Goal: Task Accomplishment & Management: Use online tool/utility

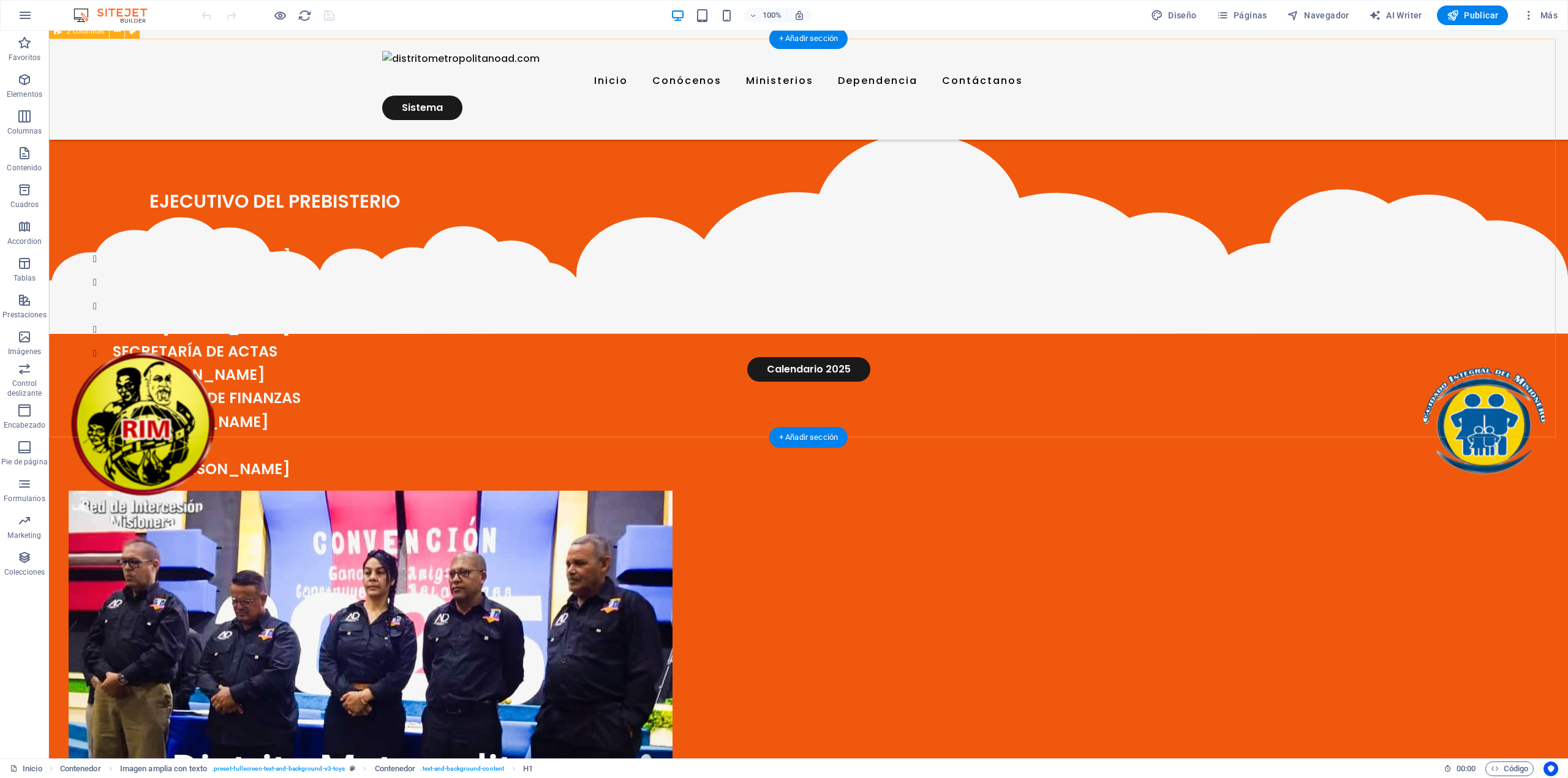
scroll to position [82, 0]
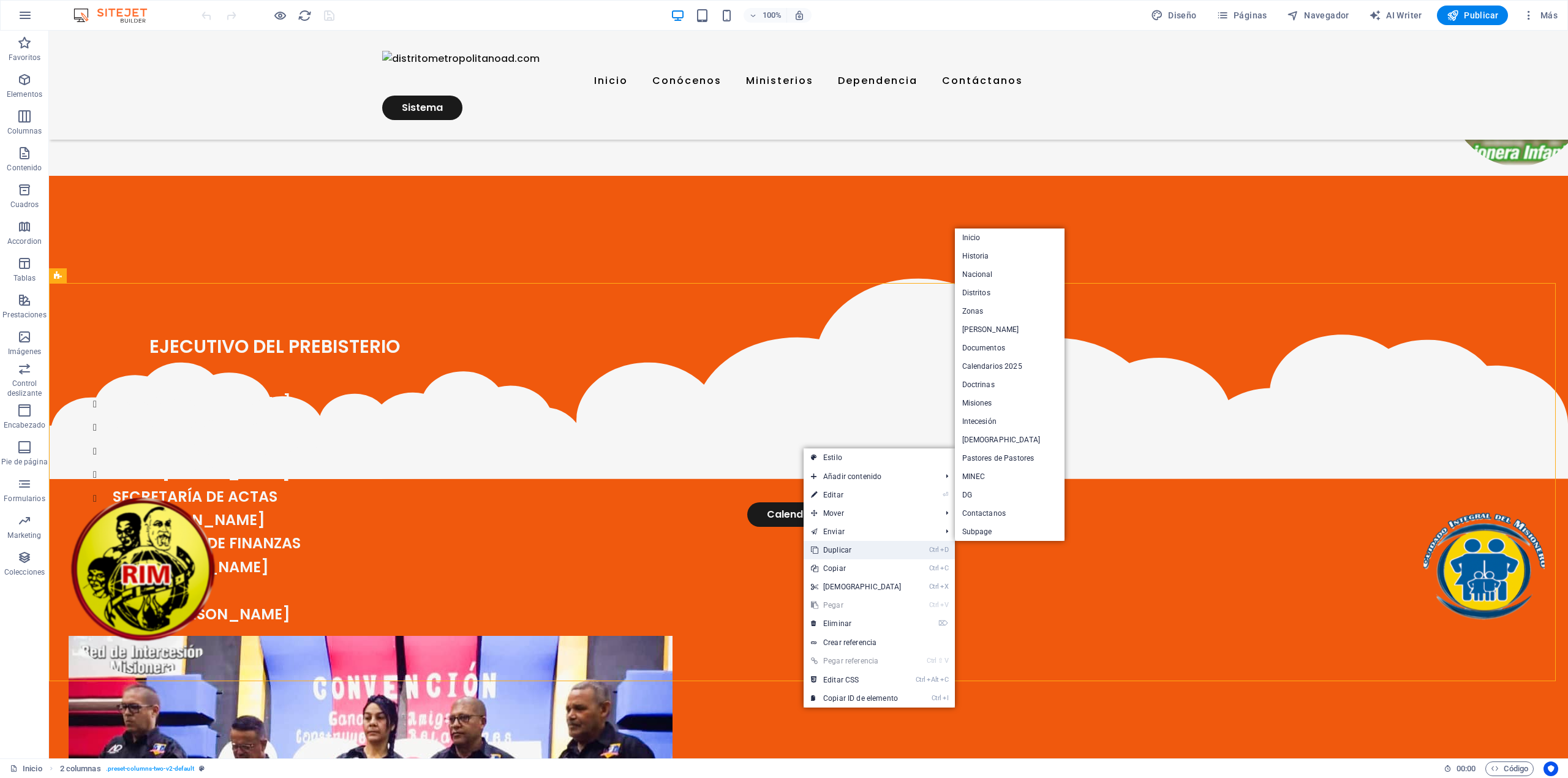
click at [835, 549] on link "Ctrl D Duplicar" at bounding box center [856, 550] width 105 height 18
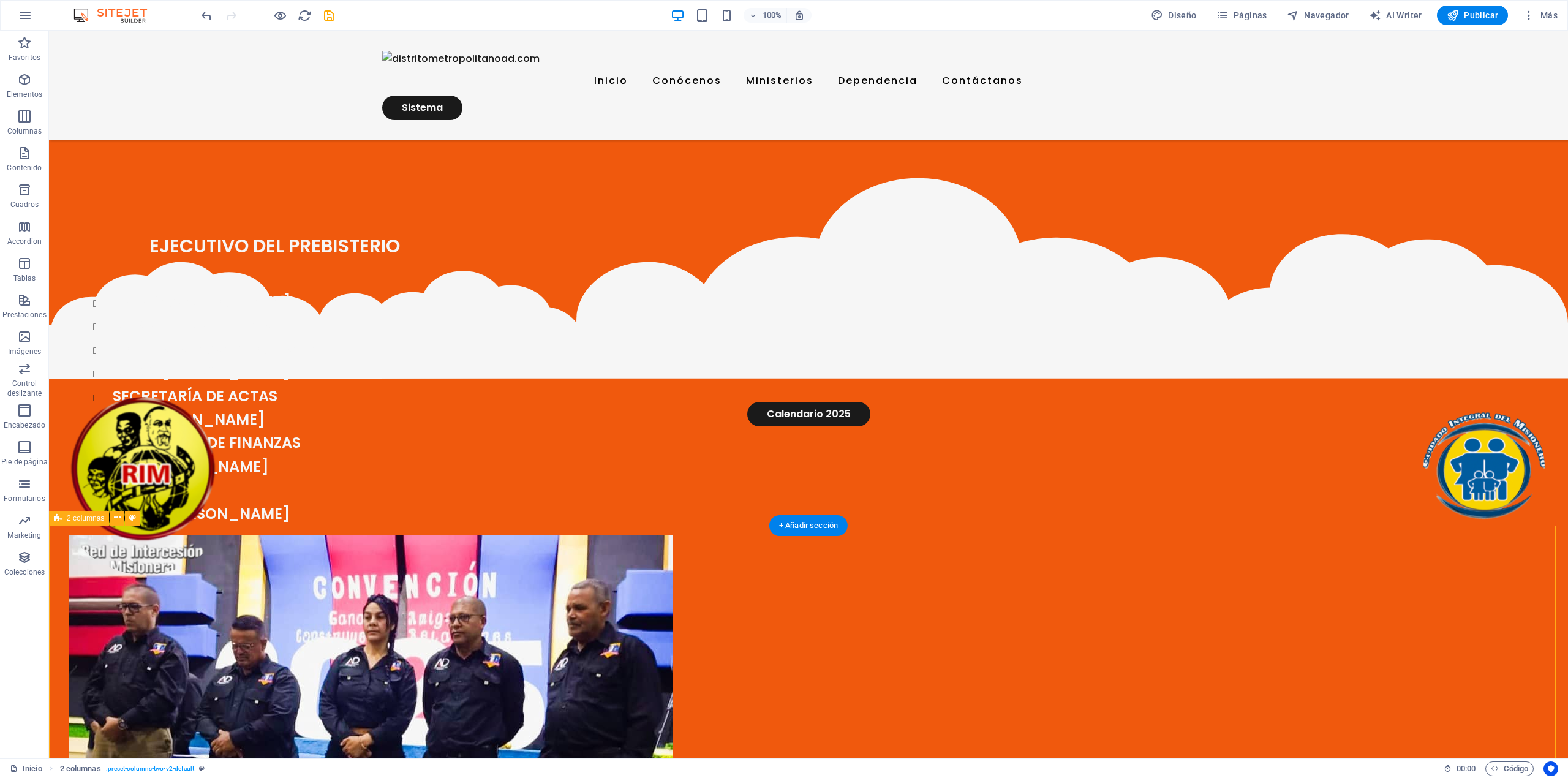
scroll to position [245, 0]
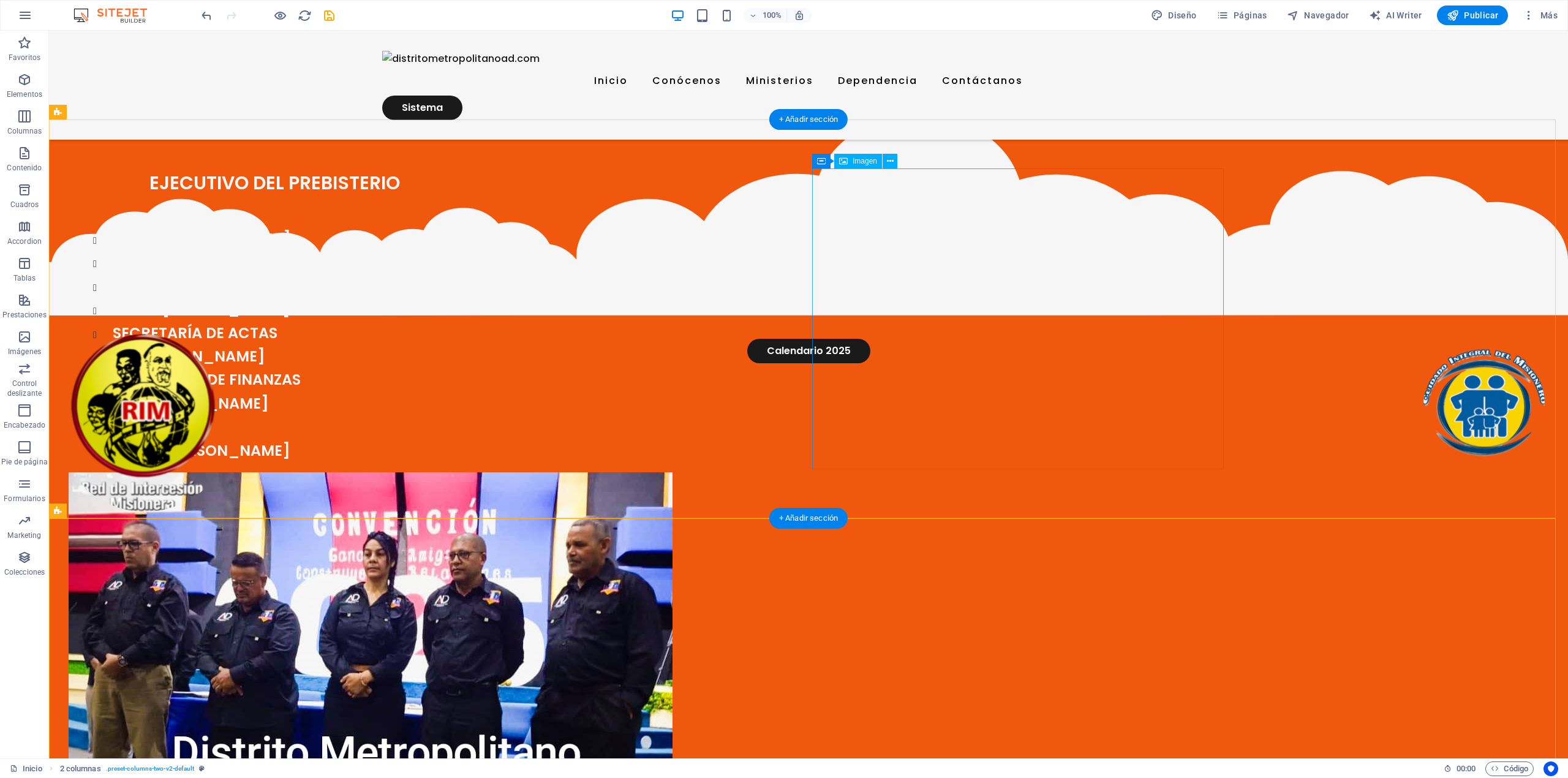
click at [480, 472] on figure at bounding box center [275, 692] width 412 height 441
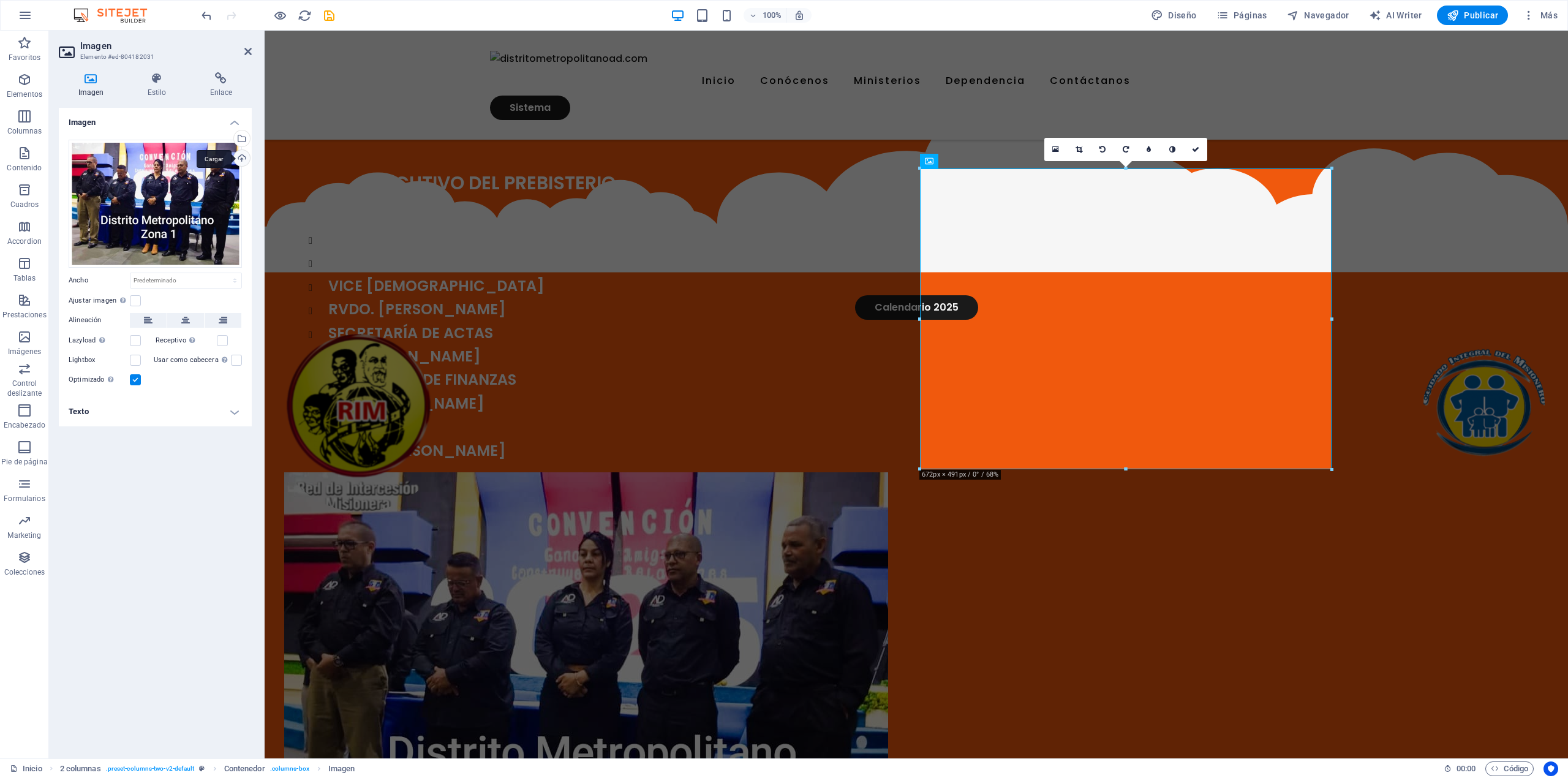
click at [243, 155] on div "Cargar" at bounding box center [241, 159] width 18 height 18
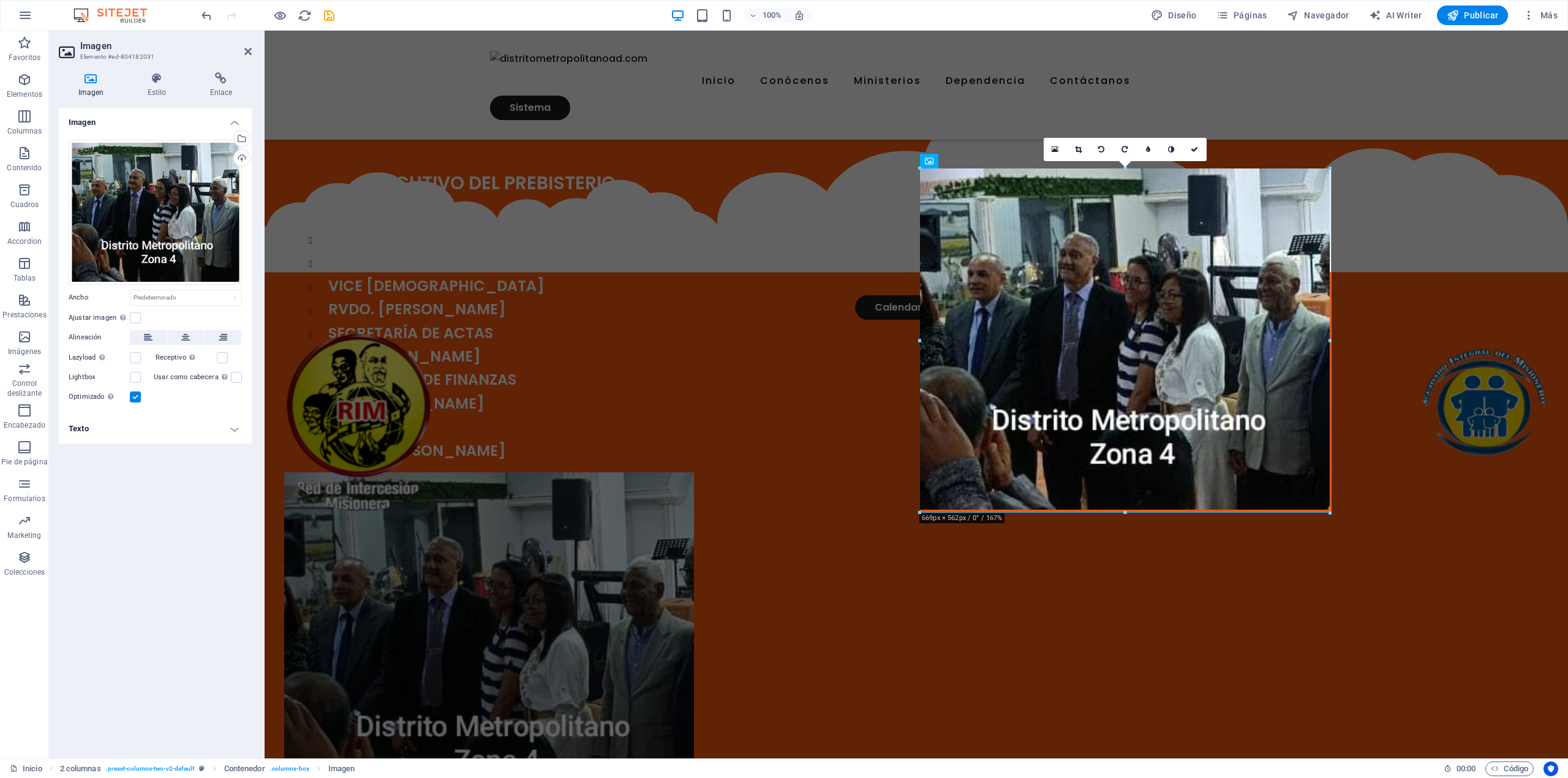
drag, startPoint x: 1163, startPoint y: 373, endPoint x: 1329, endPoint y: 474, distance: 194.3
type input "669"
select select "px"
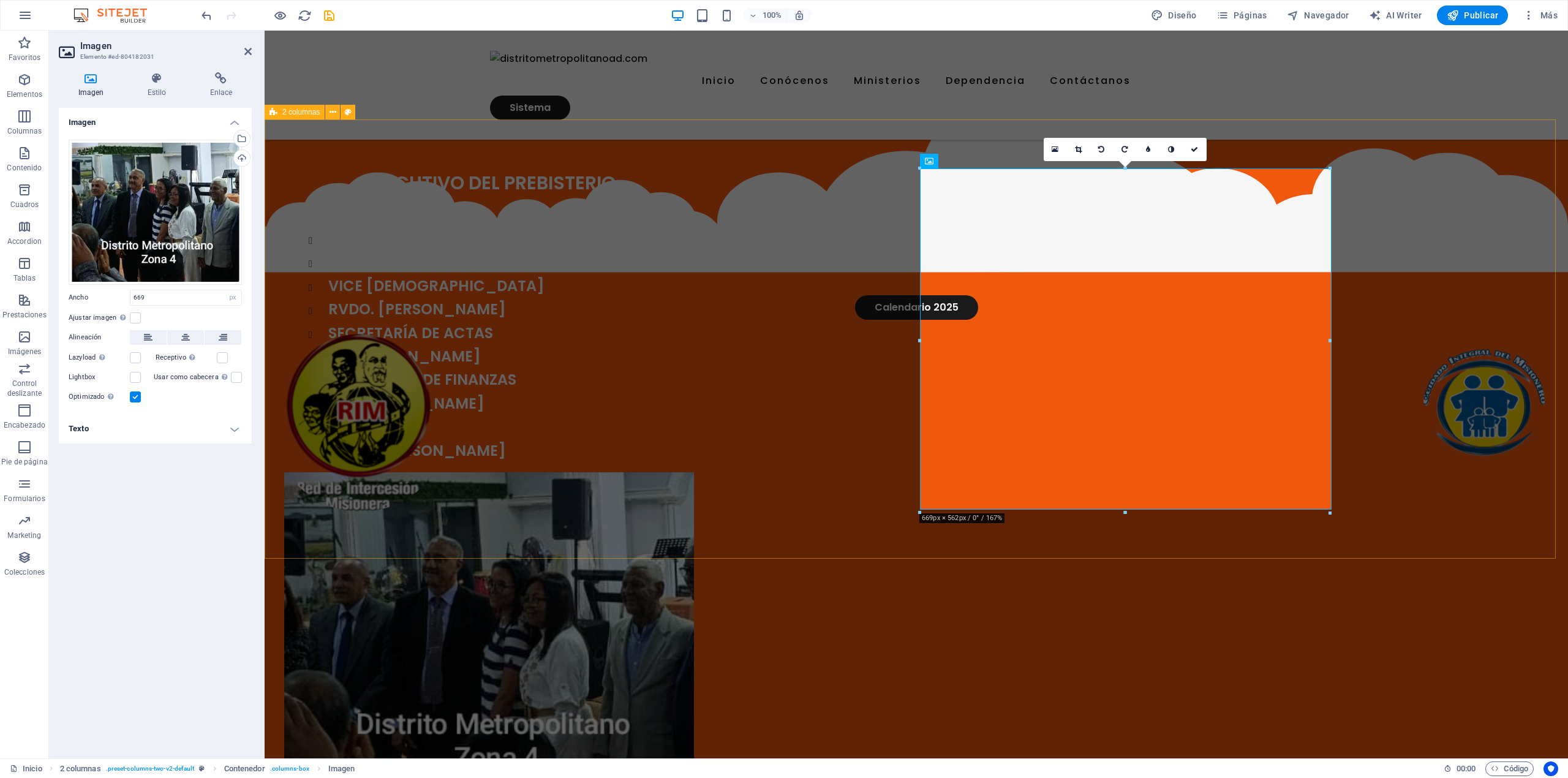
click at [1427, 422] on div "EJECUTIVO DEL PREBISTERIO [DEMOGRAPHIC_DATA] RVDO. [PERSON_NAME] VICE [DEMOGRAP…" at bounding box center [916, 490] width 1303 height 743
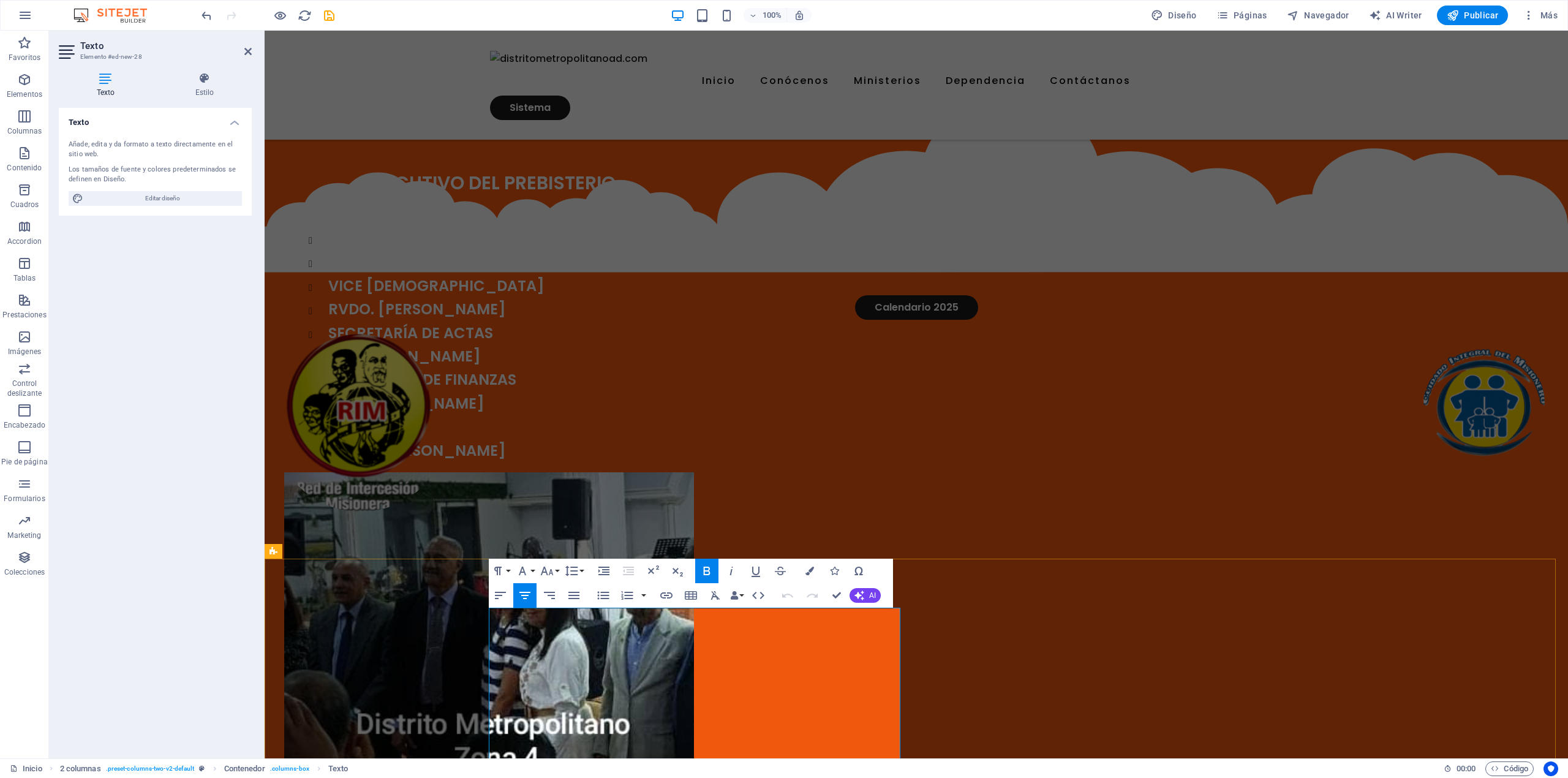
click at [695, 191] on div "EJECUTIVO DEL PREBISTERIO [DEMOGRAPHIC_DATA] RVDO. [PERSON_NAME] VICE [DEMOGRAP…" at bounding box center [490, 316] width 412 height 294
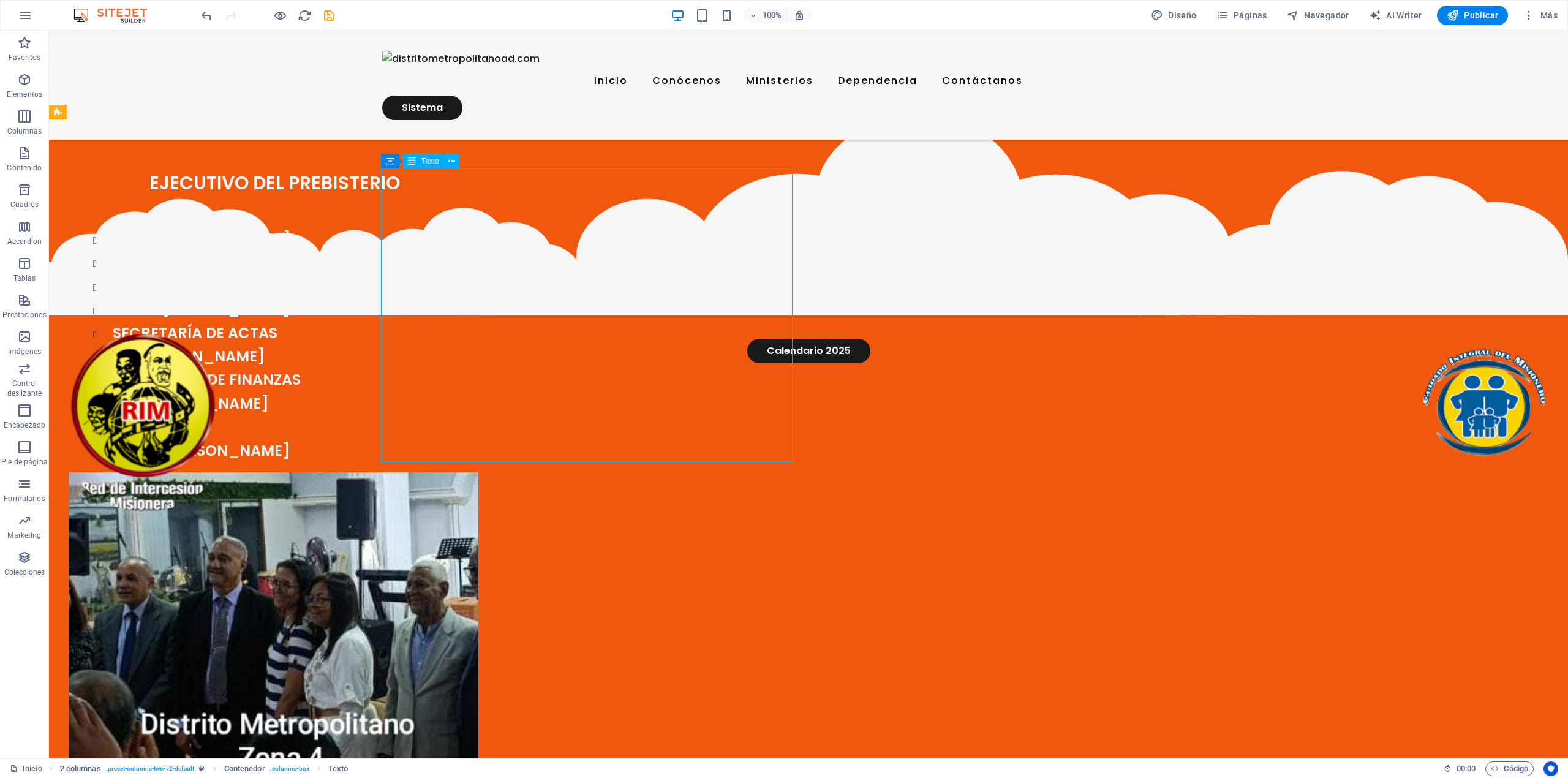
click at [480, 187] on div "EJECUTIVO DEL PREBISTERIO [DEMOGRAPHIC_DATA] RVDO. [PERSON_NAME] VICE [DEMOGRAP…" at bounding box center [275, 316] width 412 height 294
click at [480, 190] on div "EJECUTIVO DEL PREBISTERIO [DEMOGRAPHIC_DATA] RVDO. [PERSON_NAME] VICE [DEMOGRAP…" at bounding box center [275, 316] width 412 height 294
click at [480, 189] on div "EJECUTIVO DEL PREBISTERIO [DEMOGRAPHIC_DATA] RVDO. [PERSON_NAME] VICE [DEMOGRAP…" at bounding box center [275, 316] width 412 height 294
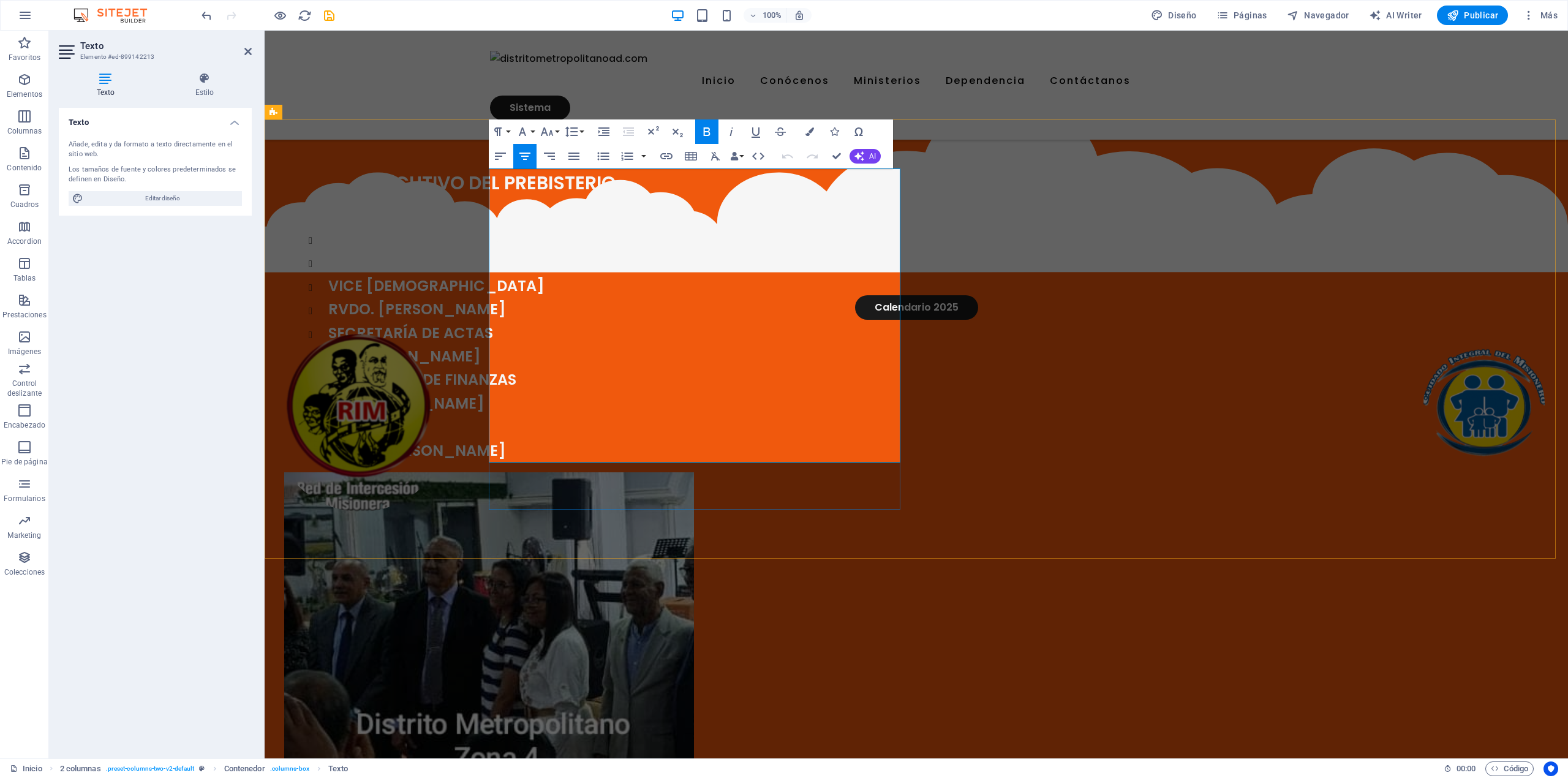
click at [696, 181] on p "EJECUTIVO DEL PREBISTERIO" at bounding box center [490, 184] width 412 height 30
click at [696, 400] on li "ML. [PERSON_NAME]" at bounding box center [512, 403] width 367 height 23
click at [659, 437] on li "VOCAL" at bounding box center [512, 427] width 367 height 23
click at [696, 445] on li "RVDO. [PERSON_NAME]" at bounding box center [512, 451] width 367 height 23
drag, startPoint x: 728, startPoint y: 451, endPoint x: 525, endPoint y: 239, distance: 293.5
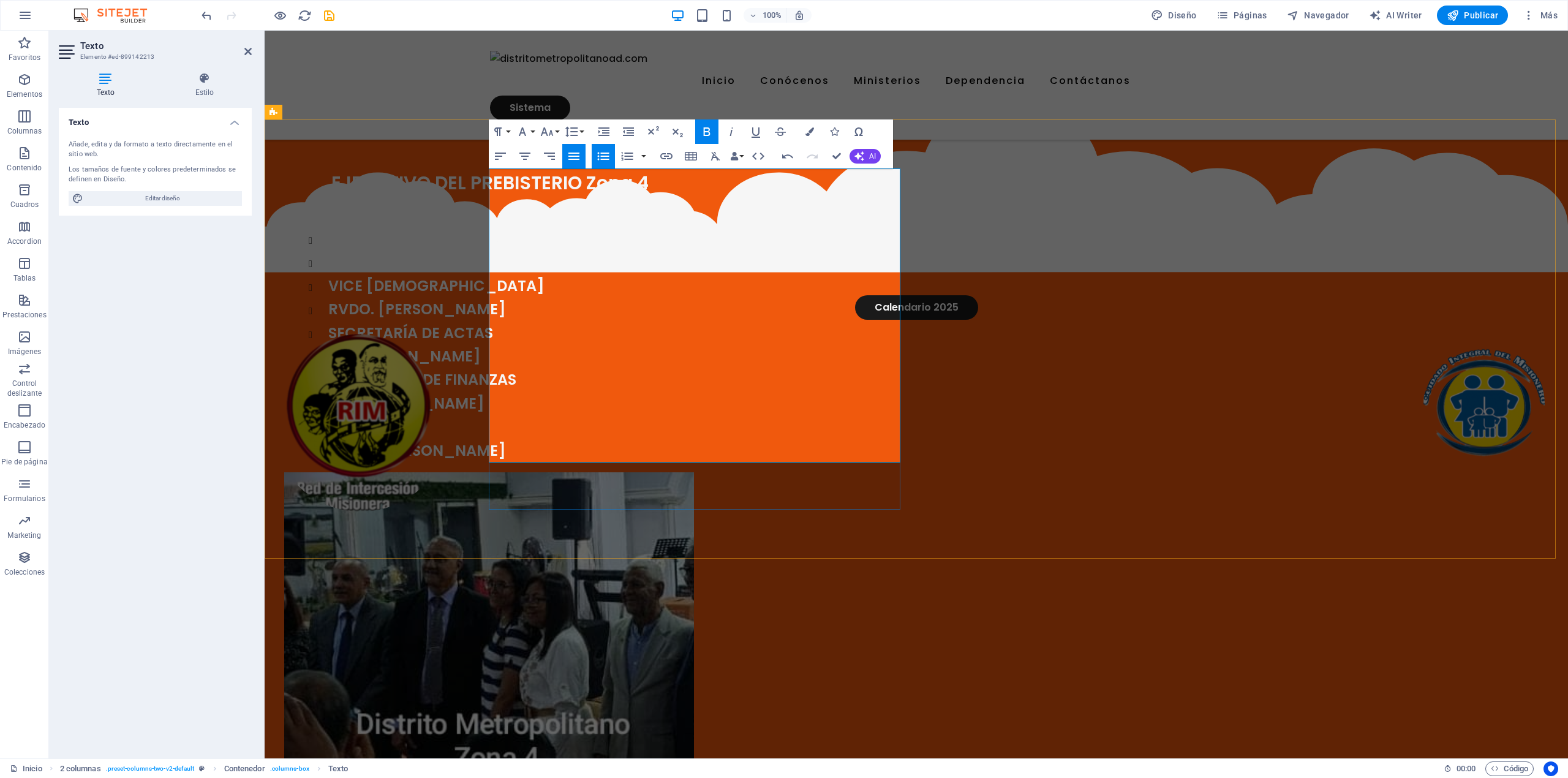
click at [525, 239] on ul "[DEMOGRAPHIC_DATA] RVDO. [PERSON_NAME] VICE [DEMOGRAPHIC_DATA] RVDO. [PERSON_NA…" at bounding box center [502, 345] width 387 height 235
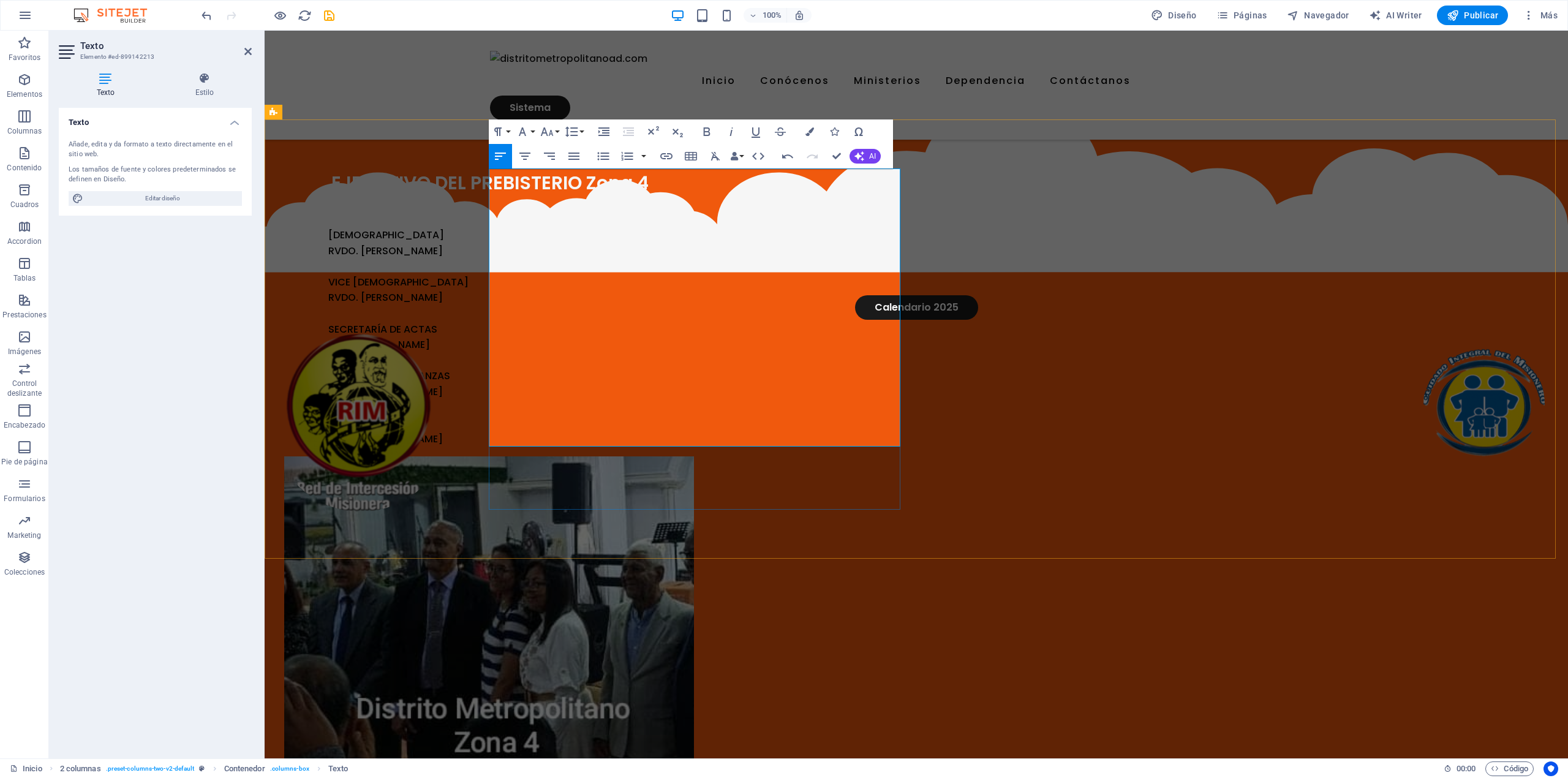
scroll to position [1574, 2]
click at [540, 265] on p at bounding box center [512, 266] width 367 height 16
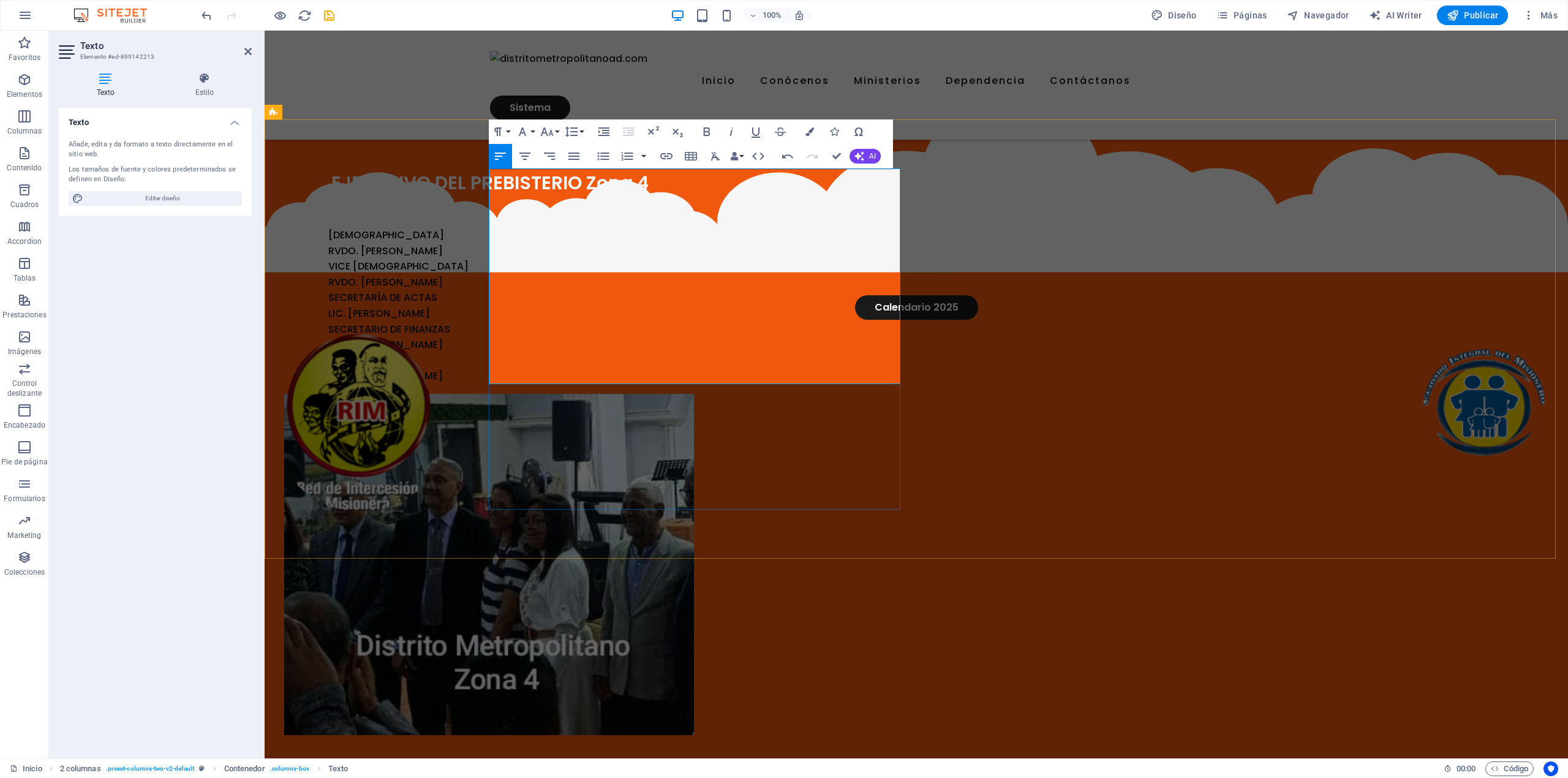
drag, startPoint x: 667, startPoint y: 378, endPoint x: 511, endPoint y: 226, distance: 217.8
click at [511, 226] on div "EJECUTIVO DEL PREBISTERIO Zona 4 PRESBÍTERO RVDO. [PERSON_NAME] VICE [DEMOGRAPH…" at bounding box center [490, 276] width 412 height 216
click at [547, 127] on icon "button" at bounding box center [547, 131] width 15 height 15
click at [559, 187] on link "24" at bounding box center [559, 185] width 44 height 18
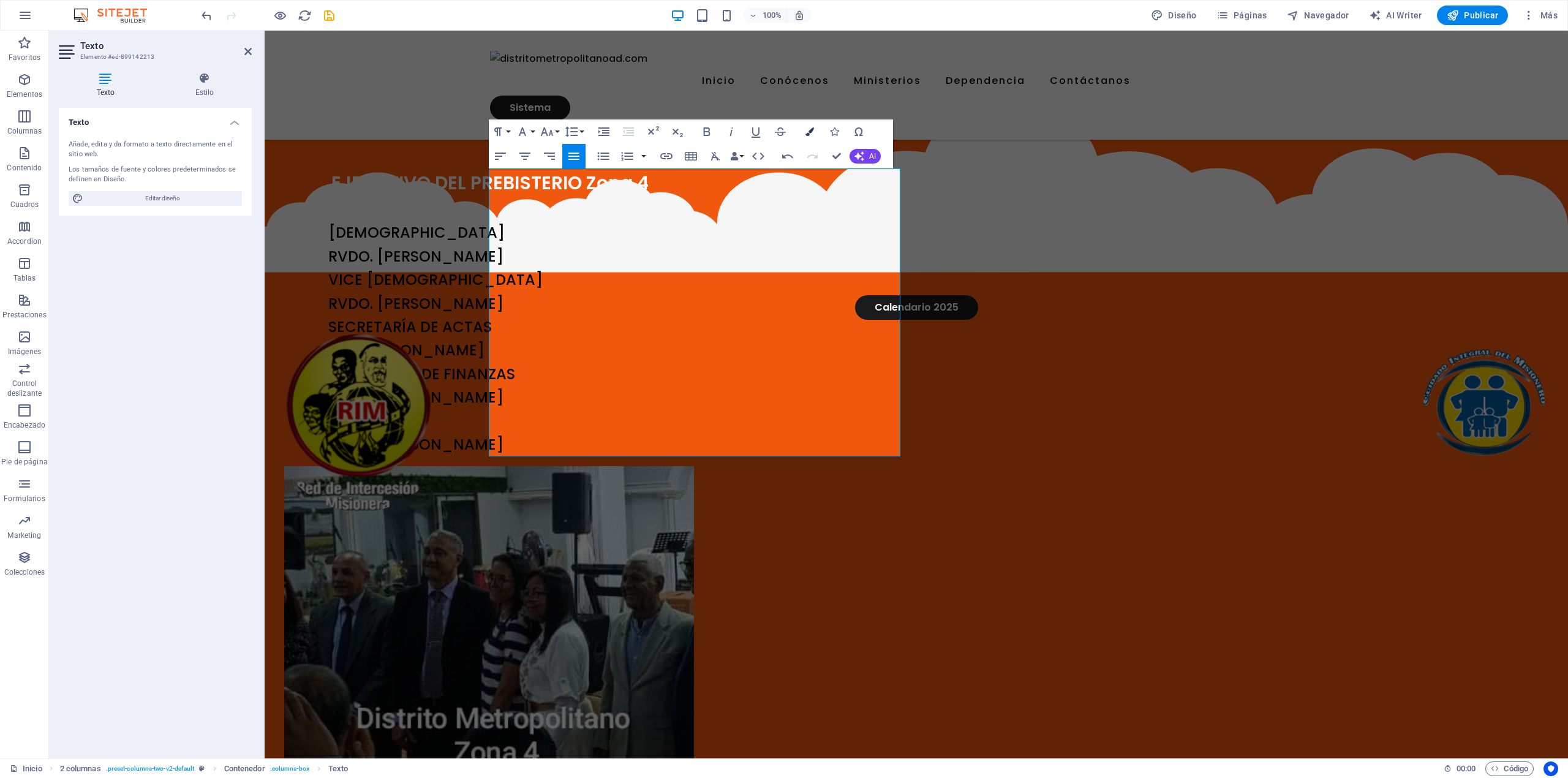
click at [810, 135] on icon "button" at bounding box center [810, 131] width 8 height 8
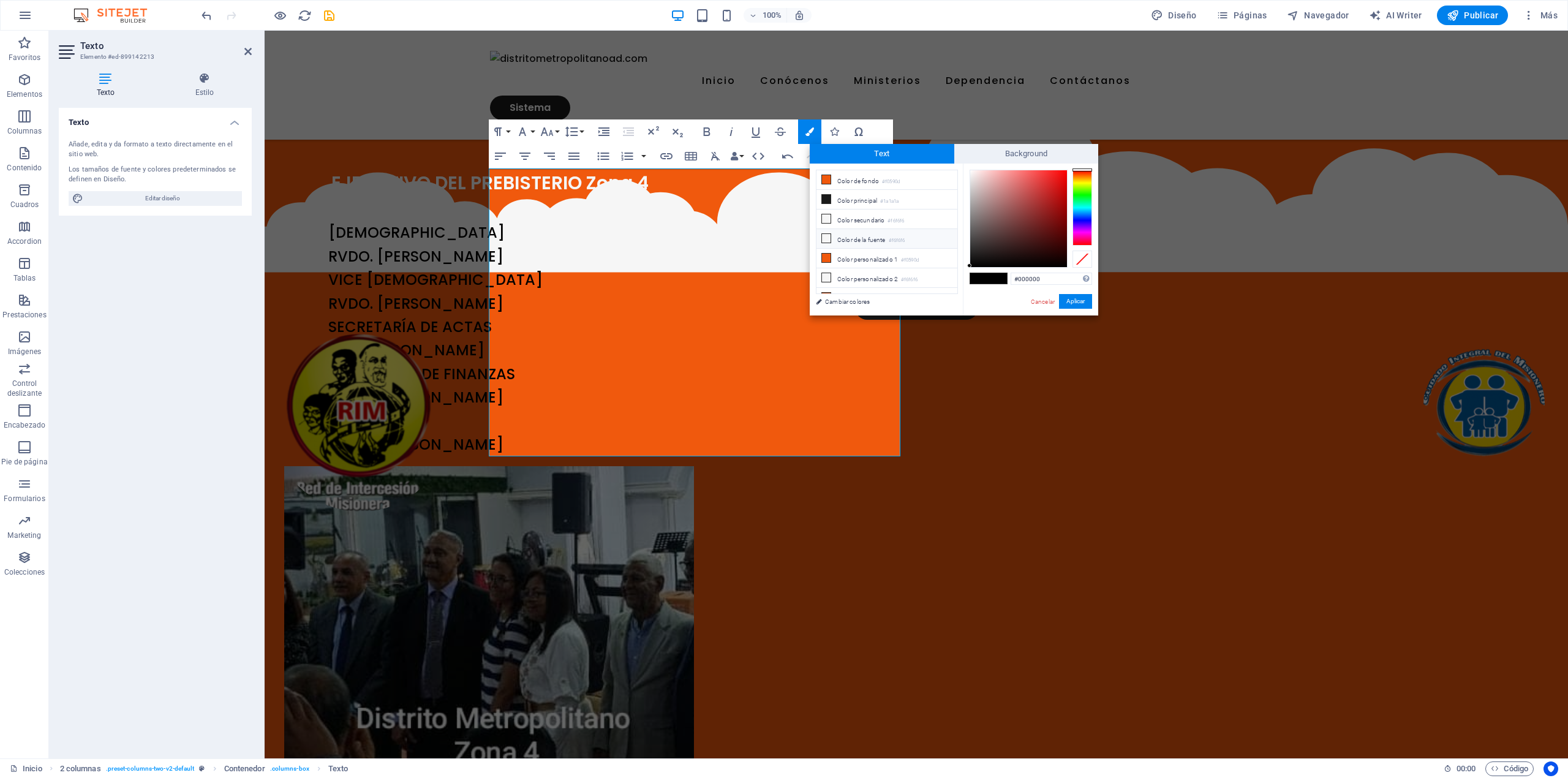
click at [849, 237] on li "Color de la fuente #f6f6f6" at bounding box center [887, 239] width 141 height 20
type input "#f6f6f6"
click at [1078, 302] on button "Aplicar" at bounding box center [1076, 302] width 33 height 15
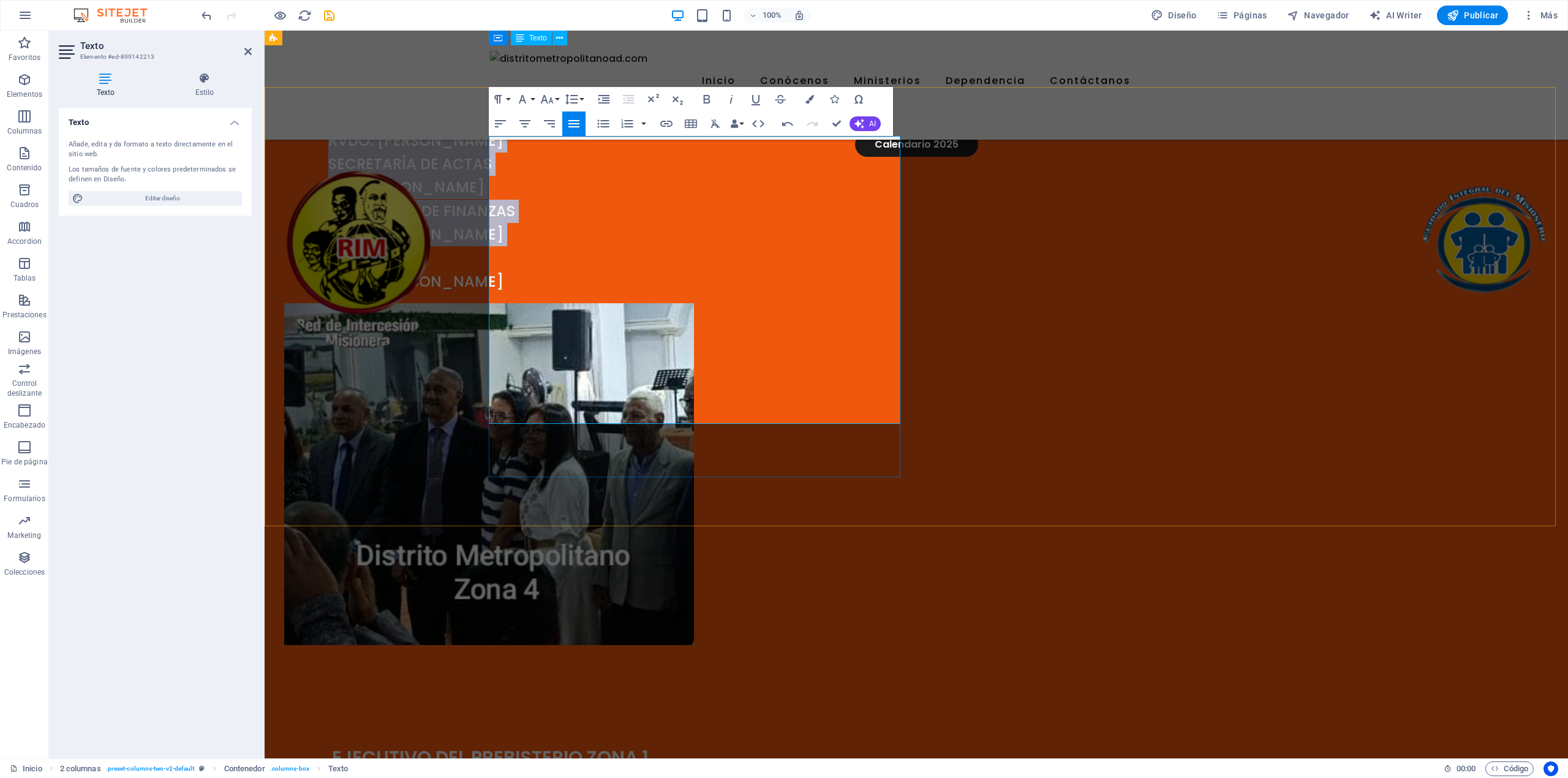
scroll to position [163, 0]
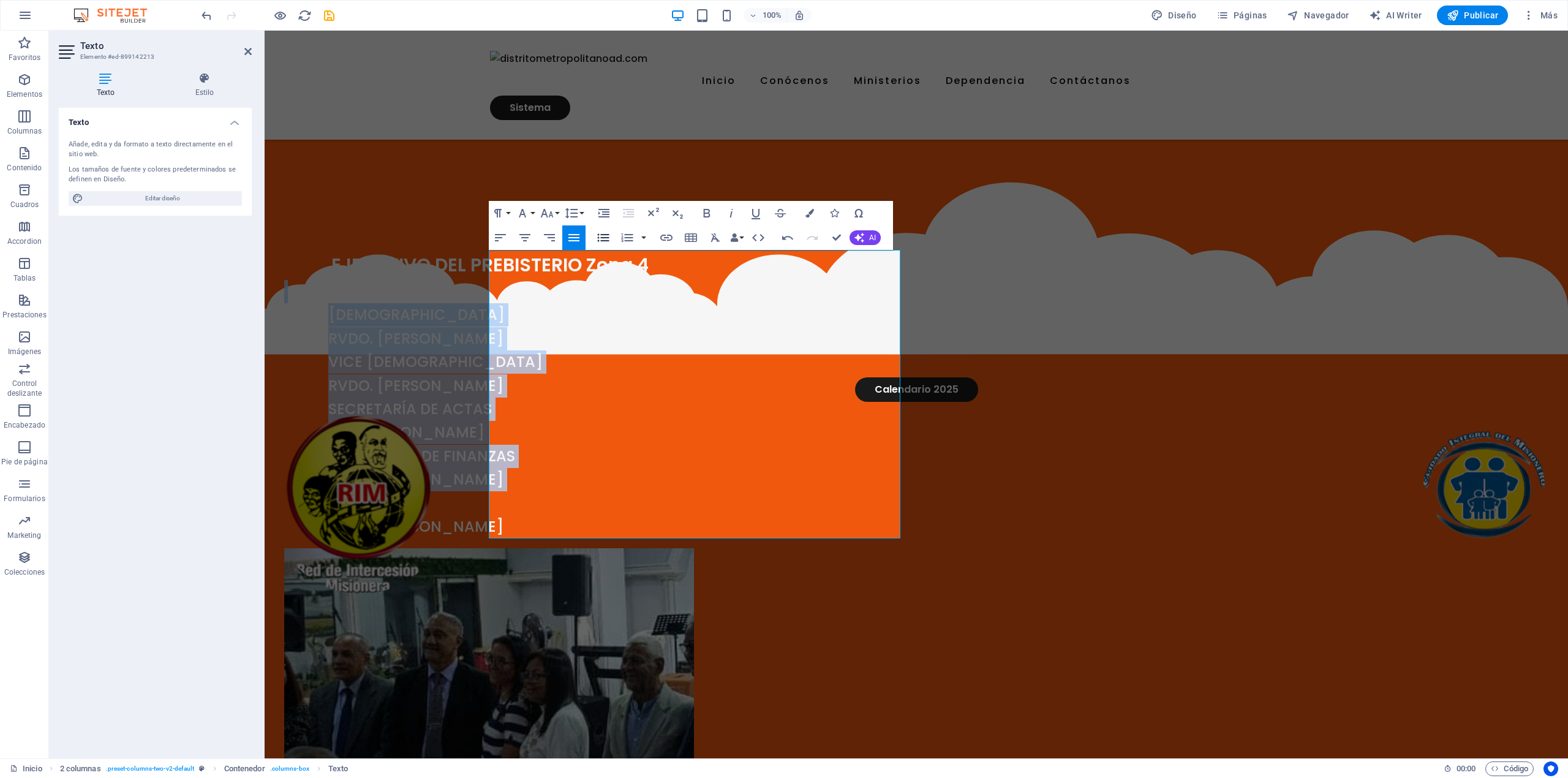
click at [604, 236] on icon "button" at bounding box center [604, 238] width 15 height 15
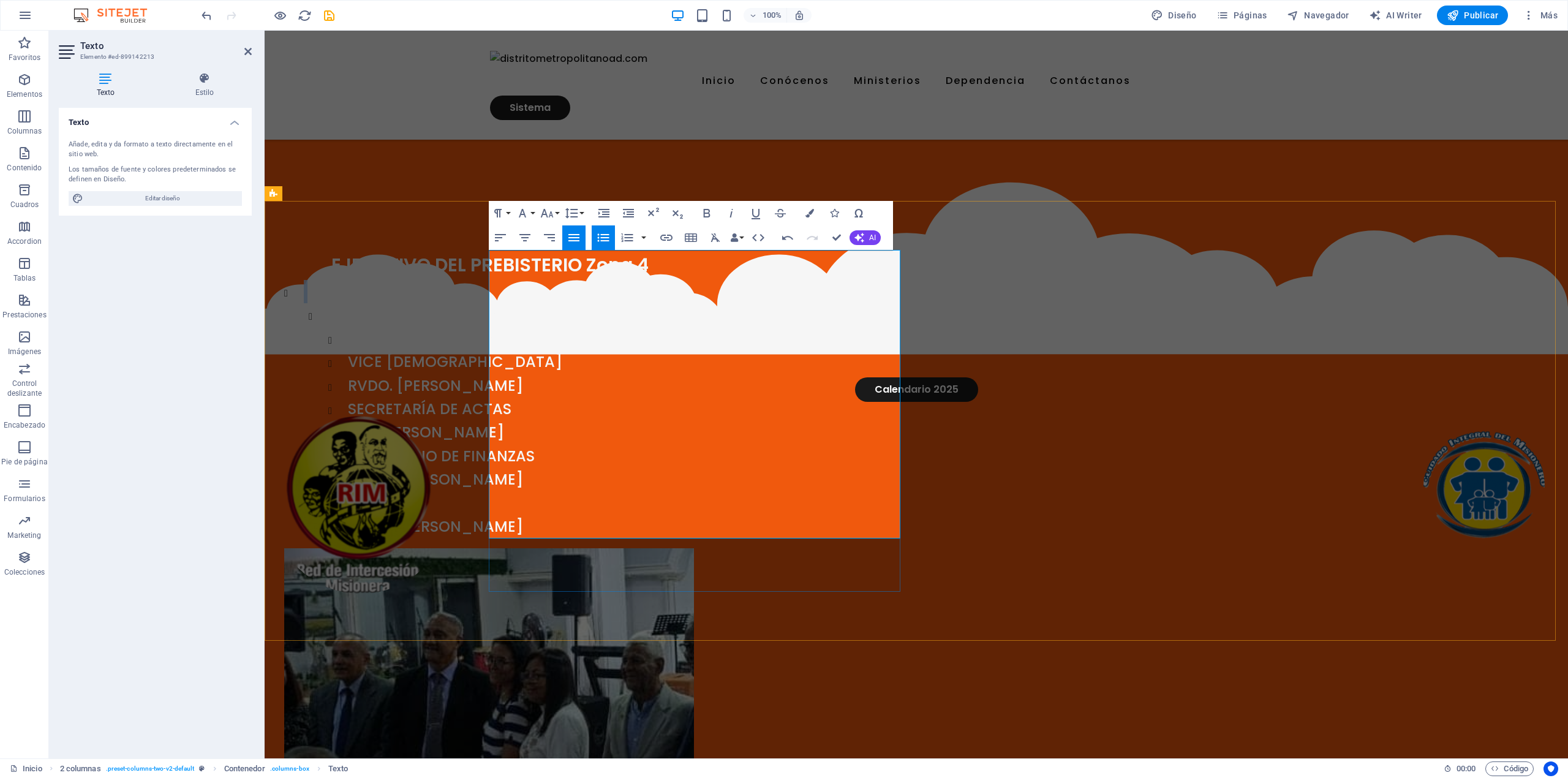
click at [554, 301] on li at bounding box center [500, 292] width 392 height 23
click at [504, 313] on span "[DEMOGRAPHIC_DATA]" at bounding box center [416, 314] width 176 height 20
click at [543, 336] on span "RVDO. [PERSON_NAME]" at bounding box center [455, 338] width 175 height 20
click at [787, 236] on icon "button" at bounding box center [787, 237] width 11 height 4
click at [523, 333] on span "RVDO. [PERSON_NAME]" at bounding box center [436, 338] width 175 height 20
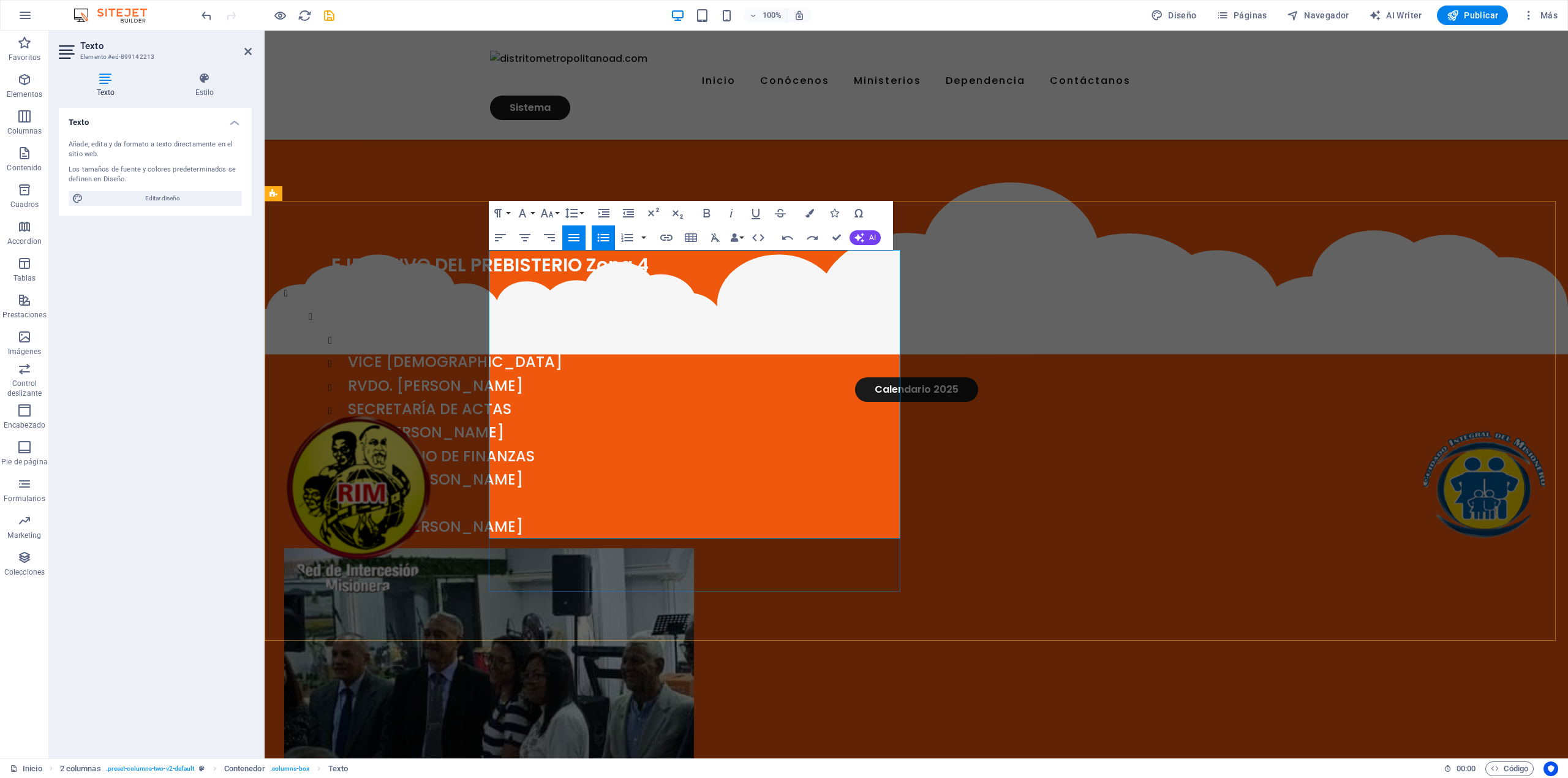
click at [535, 301] on li at bounding box center [500, 292] width 392 height 23
click at [604, 236] on icon "button" at bounding box center [604, 238] width 15 height 15
click at [504, 311] on span "[DEMOGRAPHIC_DATA]" at bounding box center [416, 314] width 176 height 20
click at [562, 299] on p at bounding box center [490, 292] width 412 height 23
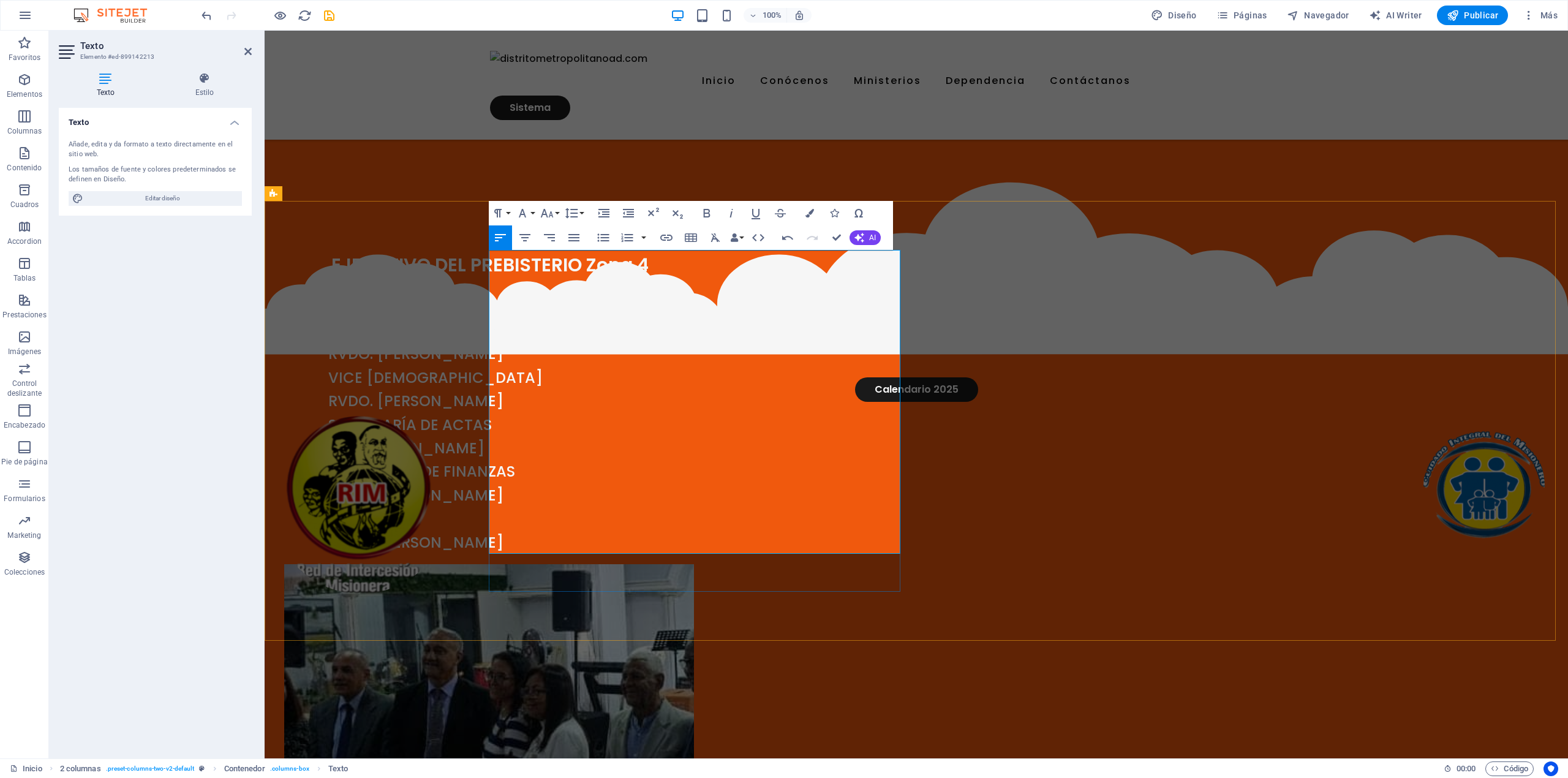
drag, startPoint x: 738, startPoint y: 542, endPoint x: 512, endPoint y: 334, distance: 307.1
click at [512, 334] on div "EJECUTIVO DEL PREBISTERIO Zona 4 PRESBÍTERO RVDO. [PERSON_NAME] VICE [DEMOGRAPH…" at bounding box center [490, 402] width 412 height 303
click at [597, 231] on icon "button" at bounding box center [604, 238] width 15 height 15
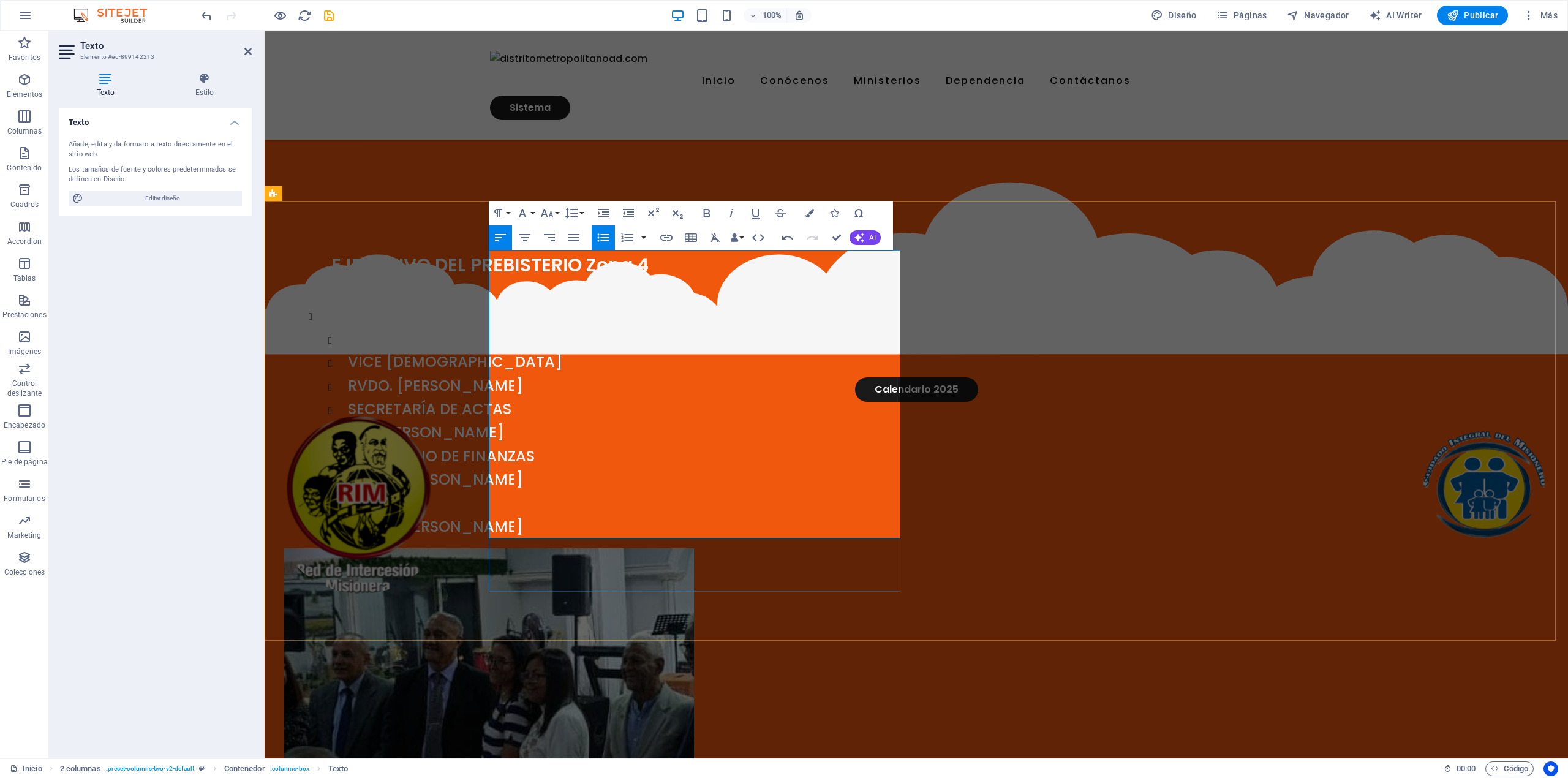
click at [504, 320] on span "[DEMOGRAPHIC_DATA]" at bounding box center [416, 314] width 176 height 20
click at [504, 317] on span "[DEMOGRAPHIC_DATA]" at bounding box center [416, 314] width 176 height 20
click at [504, 313] on span "[DEMOGRAPHIC_DATA]" at bounding box center [416, 314] width 176 height 20
click at [1478, 415] on div "EJECUTIVO DEL PREBISTERIO Zona 4 PRESBÍTERO RVDO. [PERSON_NAME] VICE [DEMOGRAPH…" at bounding box center [916, 570] width 1303 height 737
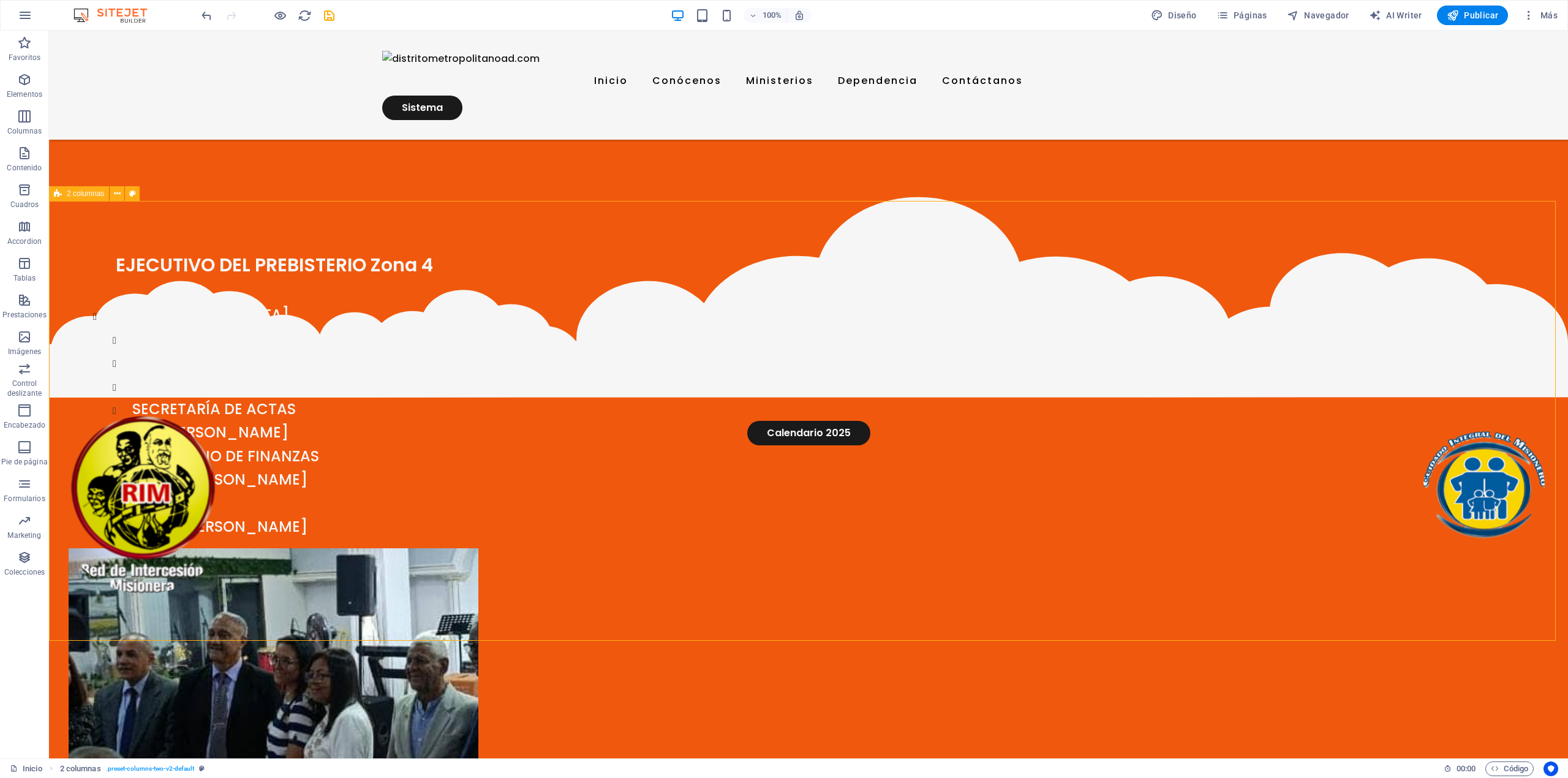
click at [1474, 418] on div "EJECUTIVO DEL PREBISTERIO Zona 4 PRESBÍTERO RVDO. [PERSON_NAME] VICE [DEMOGRAPH…" at bounding box center [808, 570] width 1519 height 737
click at [480, 548] on figure at bounding box center [275, 718] width 412 height 341
select select "px"
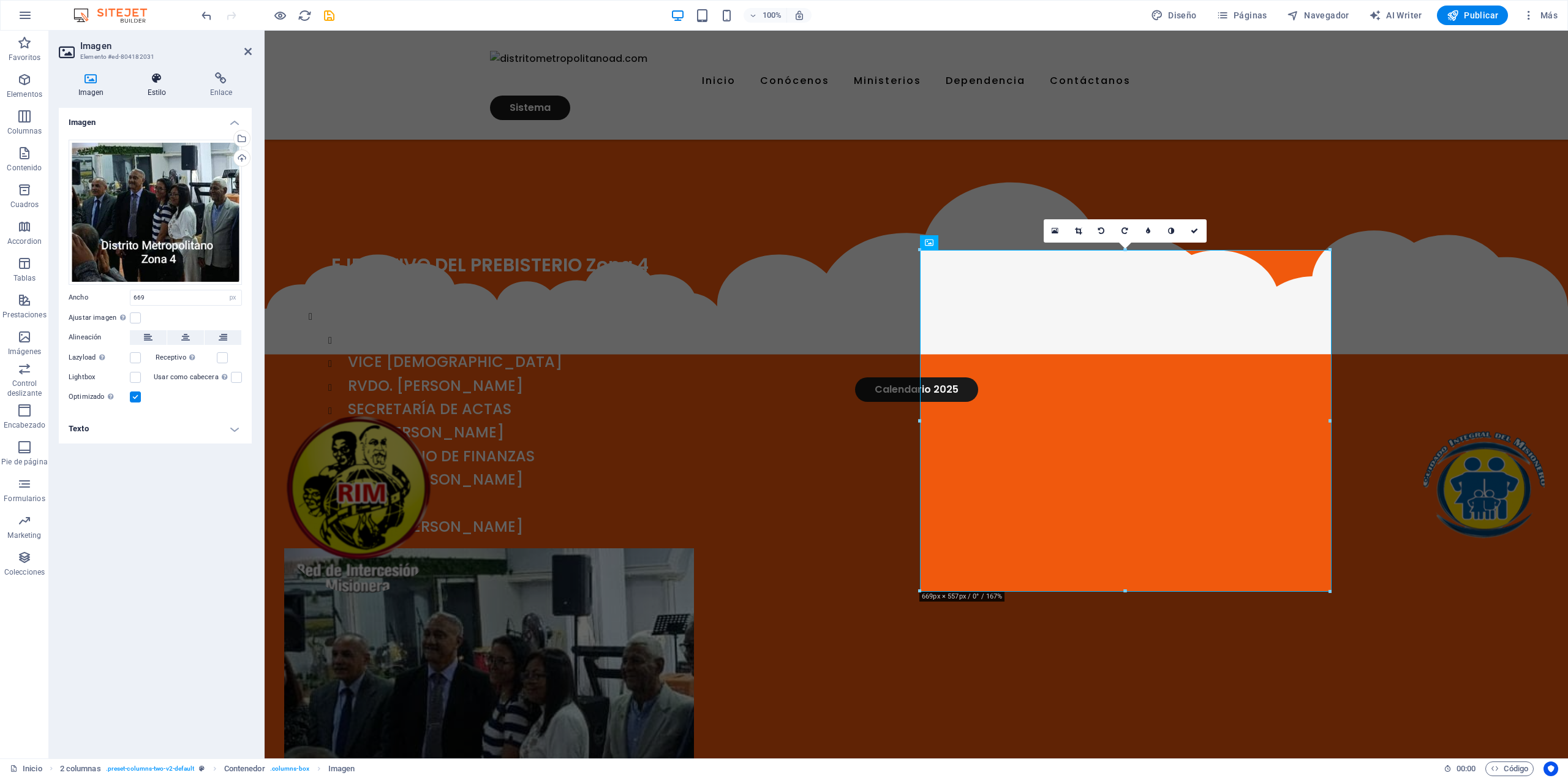
click at [155, 91] on h4 "Estilo" at bounding box center [160, 84] width 63 height 26
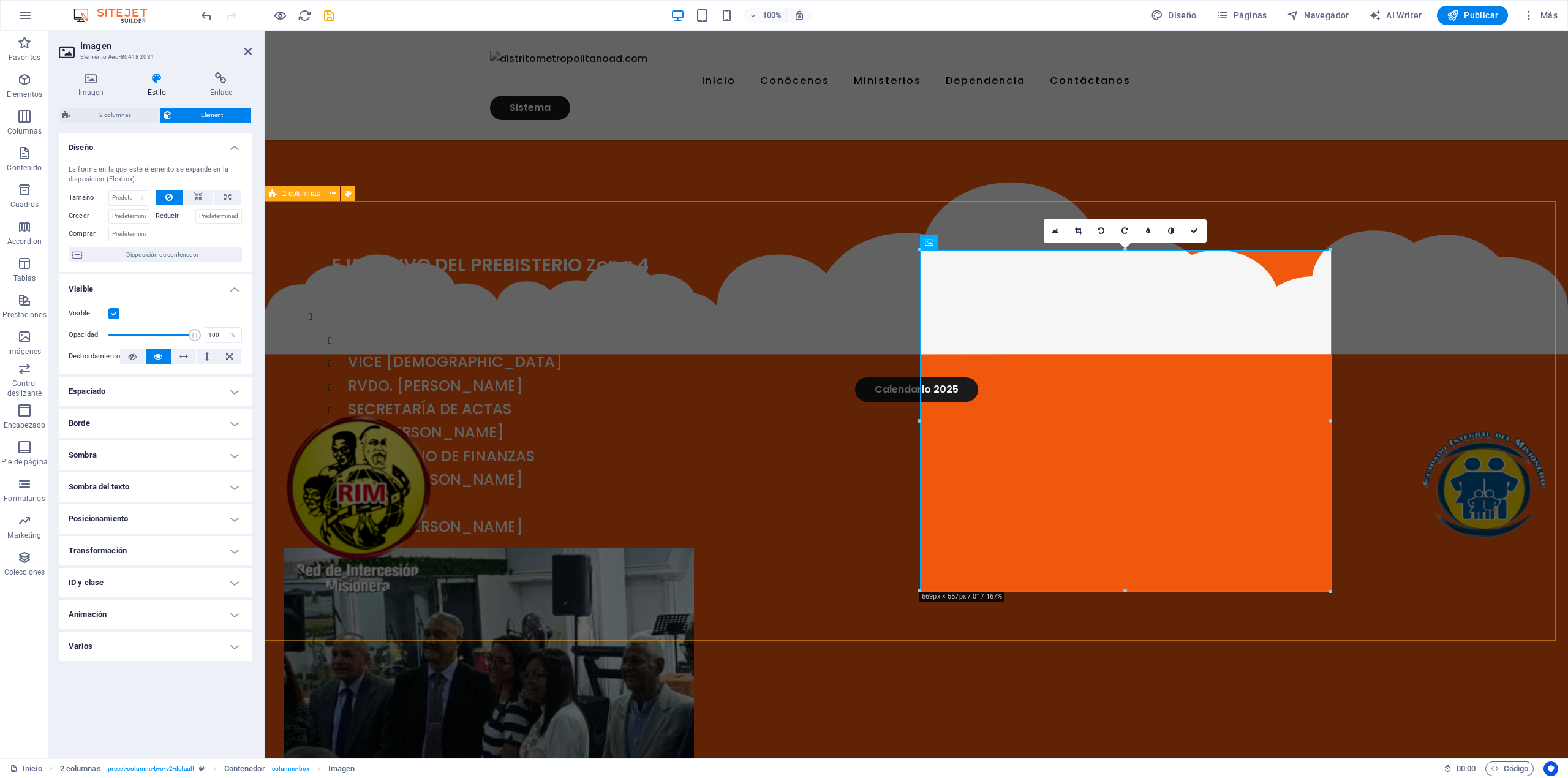
click at [1568, 432] on div "EJECUTIVO DEL PREBISTERIO Zona 4 PRESBÍTERO RVDO. [PERSON_NAME] VICE [DEMOGRAPH…" at bounding box center [916, 570] width 1303 height 737
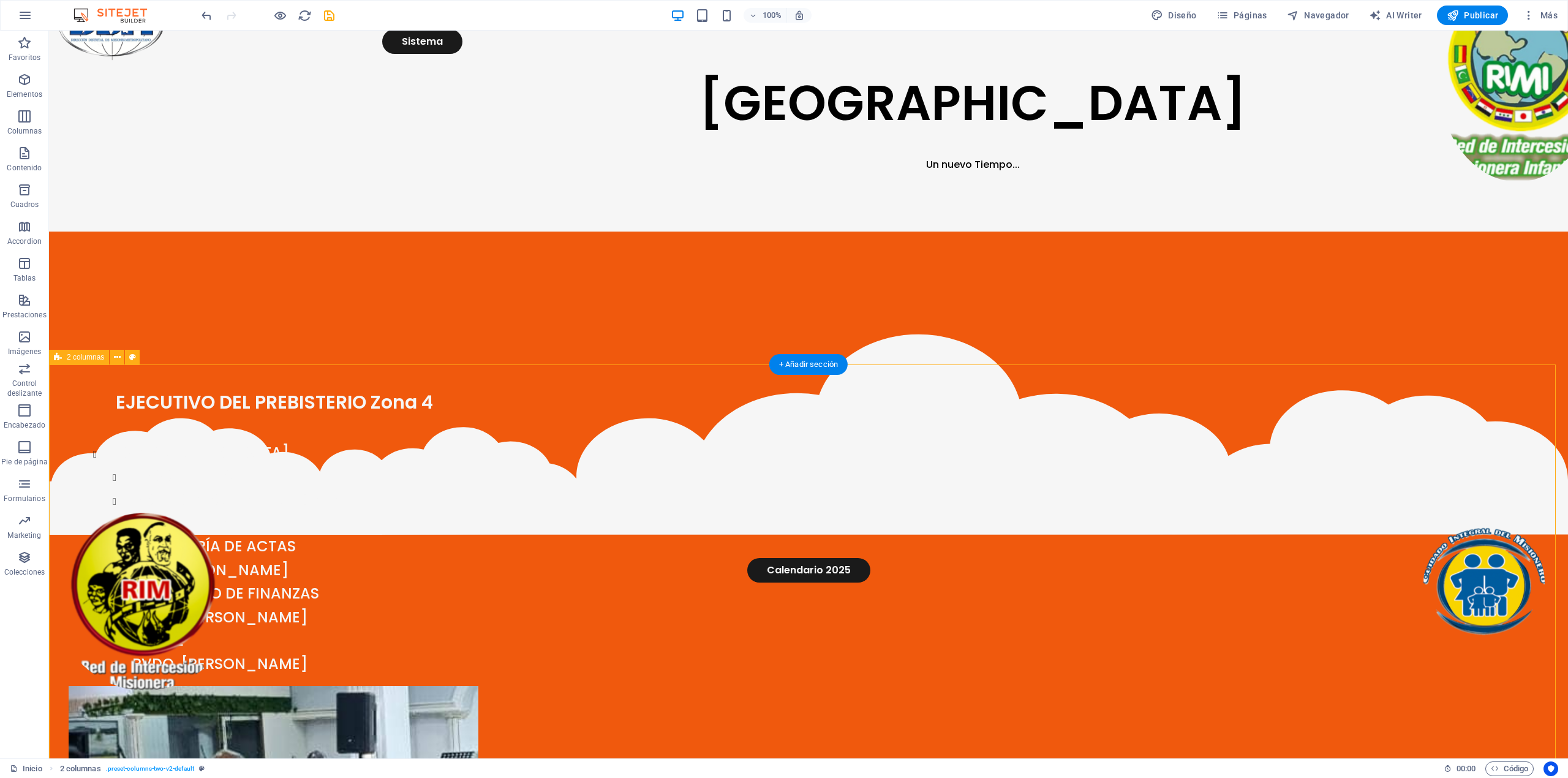
scroll to position [0, 0]
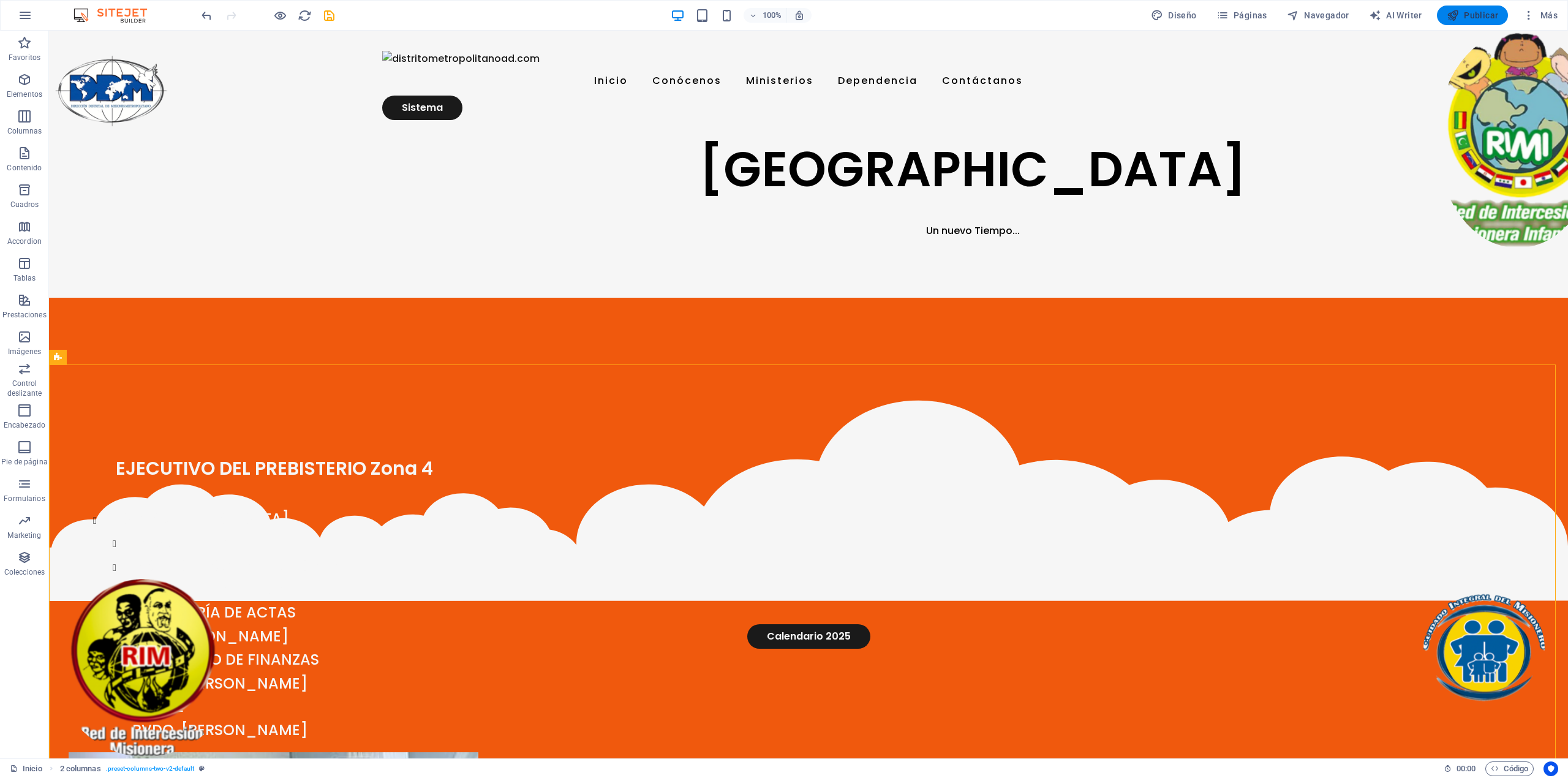
click at [1476, 21] on span "Publicar" at bounding box center [1473, 15] width 52 height 12
checkbox input "false"
